Goal: Information Seeking & Learning: Learn about a topic

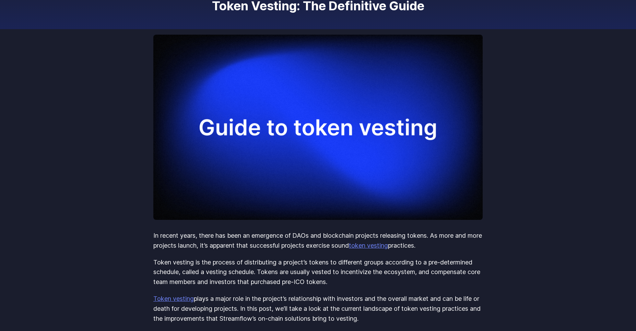
scroll to position [103, 0]
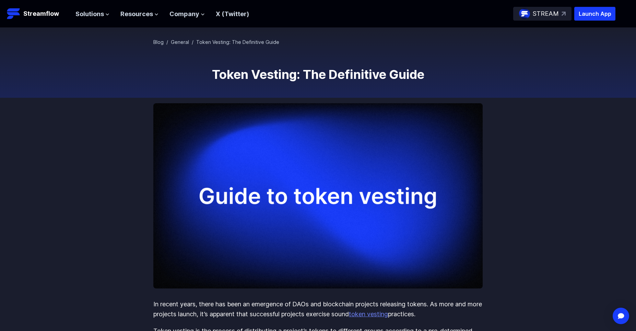
scroll to position [34, 0]
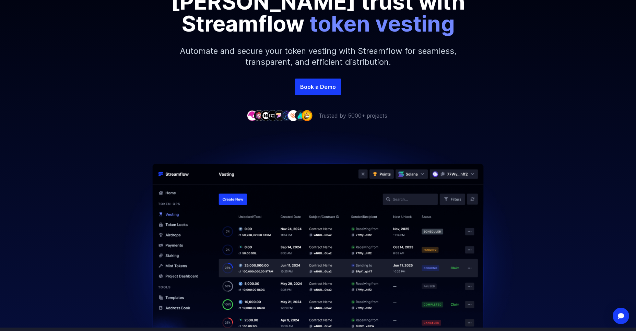
scroll to position [137, 0]
